Goal: Go to known website: Access a specific website the user already knows

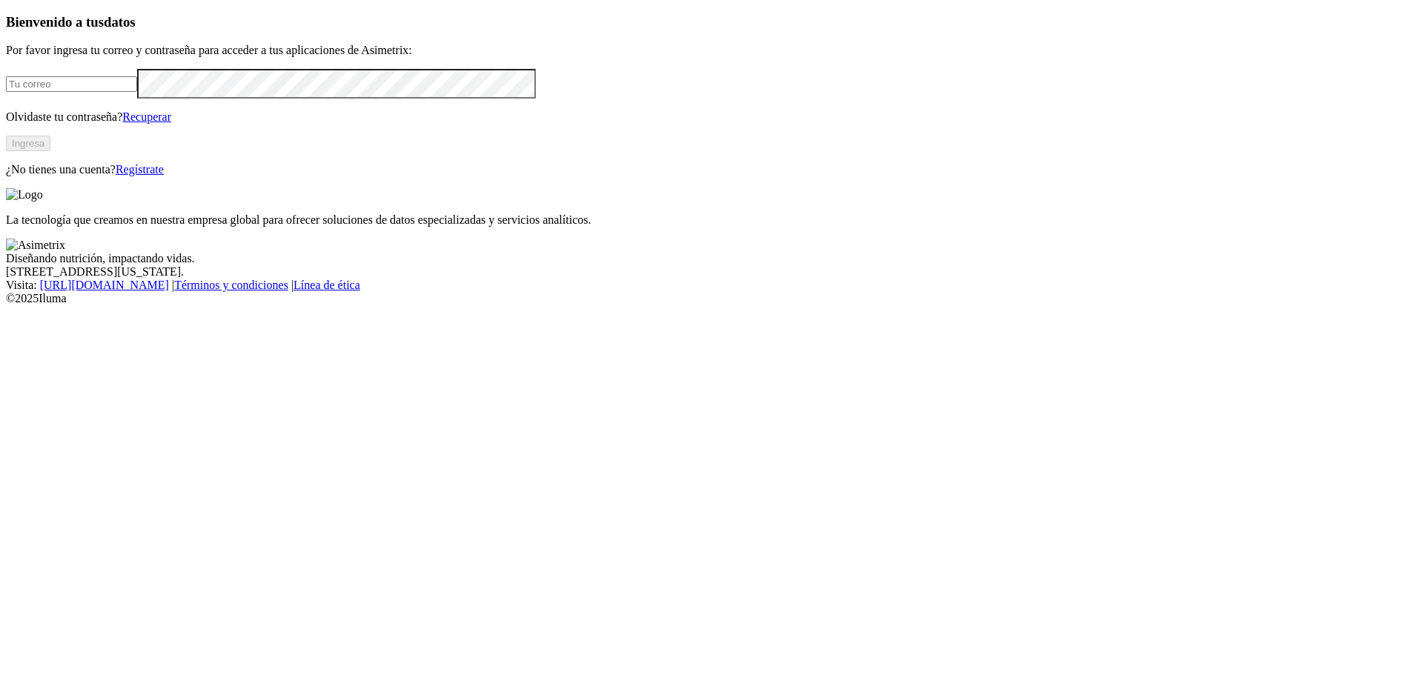
type input "[EMAIL_ADDRESS][DOMAIN_NAME]"
click at [50, 151] on button "Ingresa" at bounding box center [28, 144] width 44 height 16
